Goal: Obtain resource: Download file/media

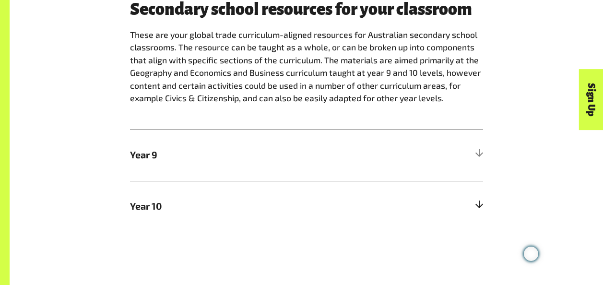
scroll to position [528, 0]
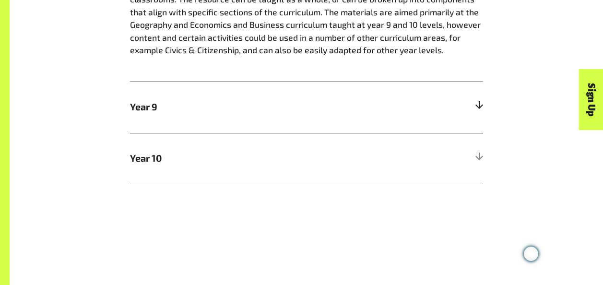
click at [149, 108] on span "Year 9" at bounding box center [262, 107] width 265 height 14
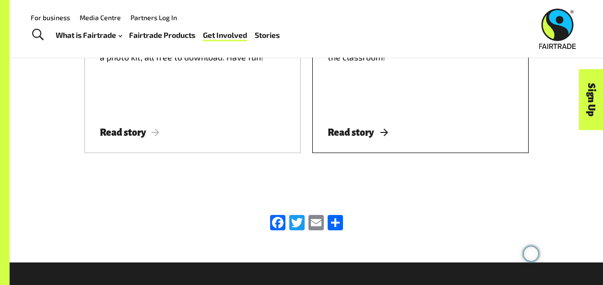
scroll to position [1245, 0]
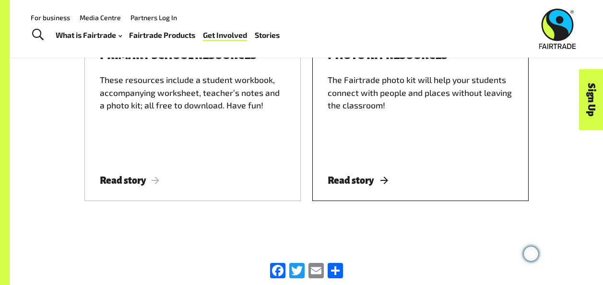
click at [360, 181] on span "Read story" at bounding box center [358, 180] width 60 height 11
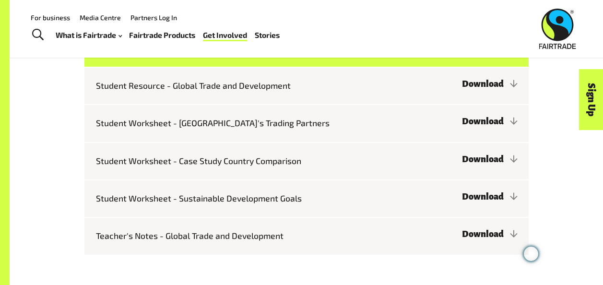
scroll to position [861, 0]
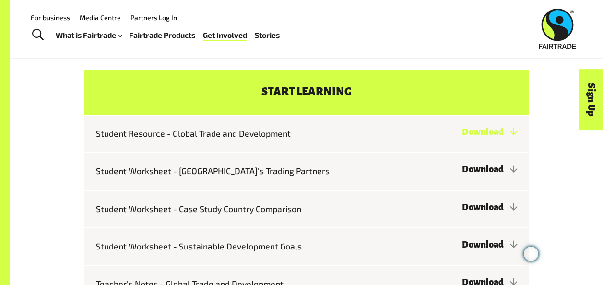
click at [482, 134] on link "Download" at bounding box center [489, 132] width 55 height 10
click at [491, 170] on link "Download" at bounding box center [489, 170] width 55 height 10
click at [492, 204] on link "Download" at bounding box center [489, 208] width 55 height 10
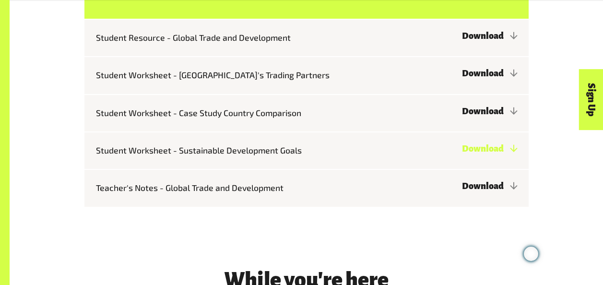
click at [487, 144] on link "Download" at bounding box center [489, 149] width 55 height 10
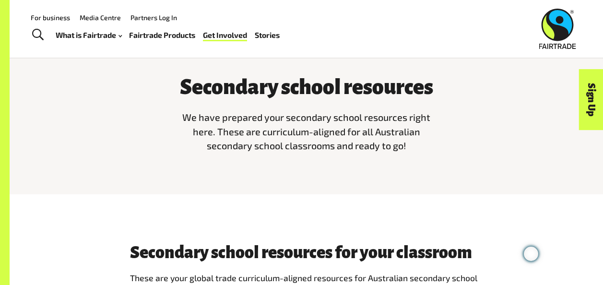
scroll to position [0, 0]
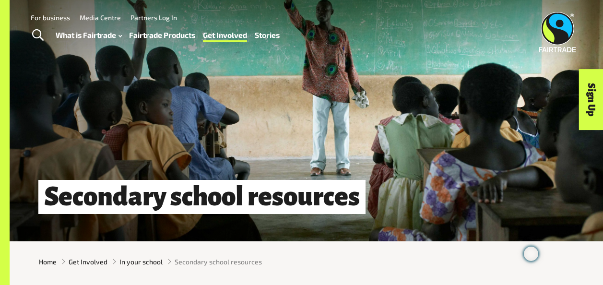
click at [272, 31] on link "Stories" at bounding box center [267, 34] width 25 height 13
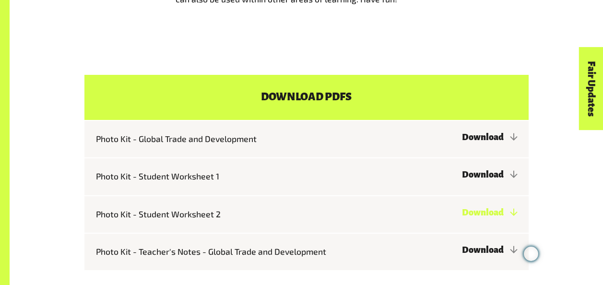
scroll to position [816, 0]
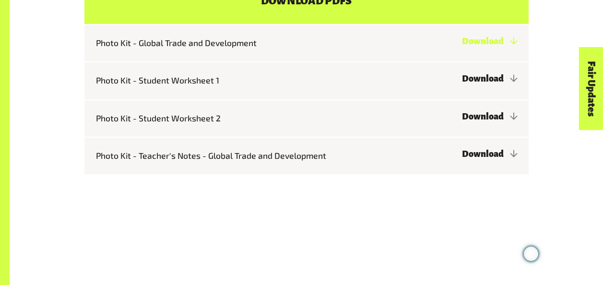
click at [490, 41] on link "Download" at bounding box center [489, 41] width 55 height 10
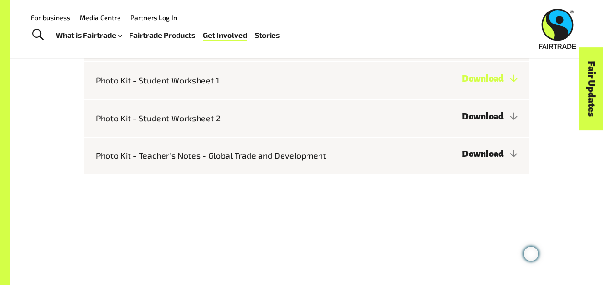
click at [478, 80] on link "Download" at bounding box center [489, 79] width 55 height 10
click at [495, 116] on link "Download" at bounding box center [489, 117] width 55 height 10
click at [491, 157] on link "Download" at bounding box center [489, 154] width 55 height 10
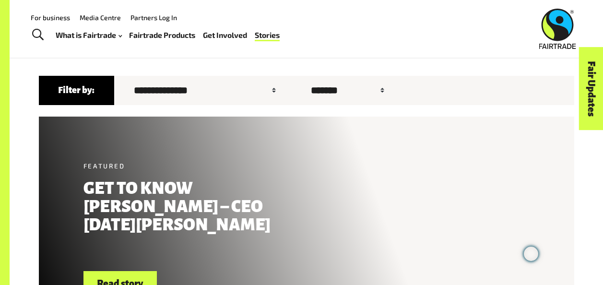
scroll to position [141, 0]
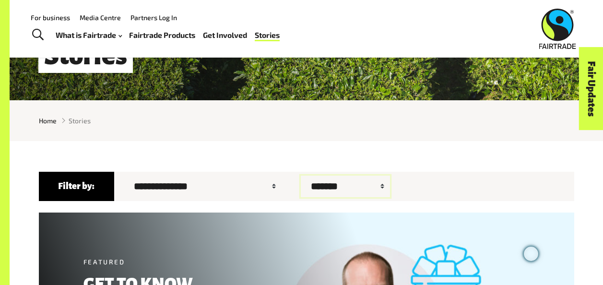
click at [363, 189] on select "******* ****** ******" at bounding box center [345, 187] width 89 height 22
click at [219, 194] on select "**********" at bounding box center [202, 187] width 157 height 22
select select "**"
click at [124, 179] on select "**********" at bounding box center [202, 187] width 157 height 22
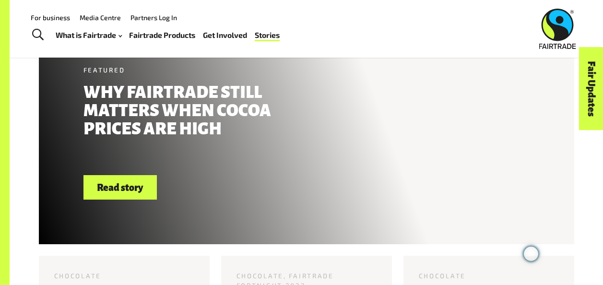
scroll to position [0, 0]
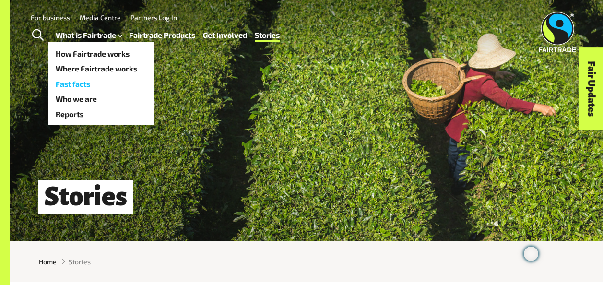
click at [79, 84] on link "Fast facts" at bounding box center [101, 83] width 106 height 15
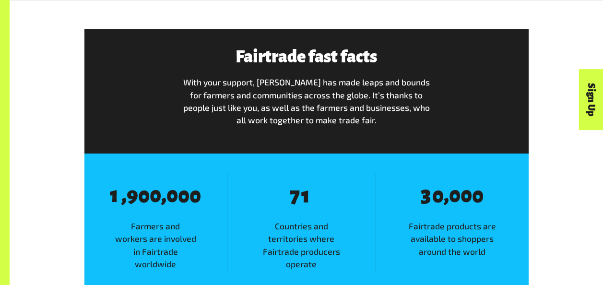
scroll to position [528, 0]
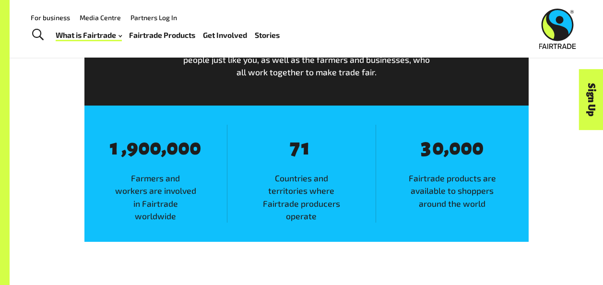
click at [103, 18] on link "Media Centre" at bounding box center [100, 17] width 41 height 8
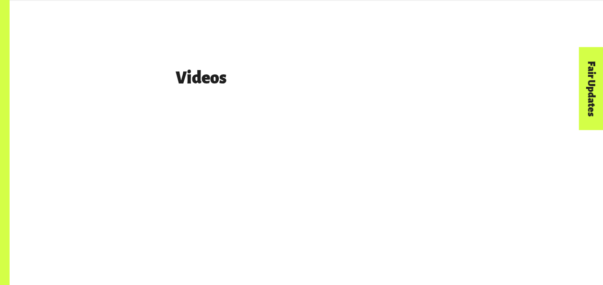
scroll to position [1488, 0]
